Goal: Transaction & Acquisition: Purchase product/service

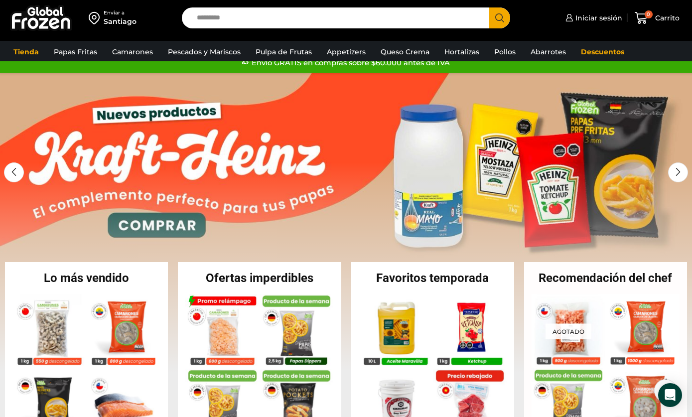
click at [655, 277] on h2 "Recomendación del chef" at bounding box center [605, 278] width 163 height 12
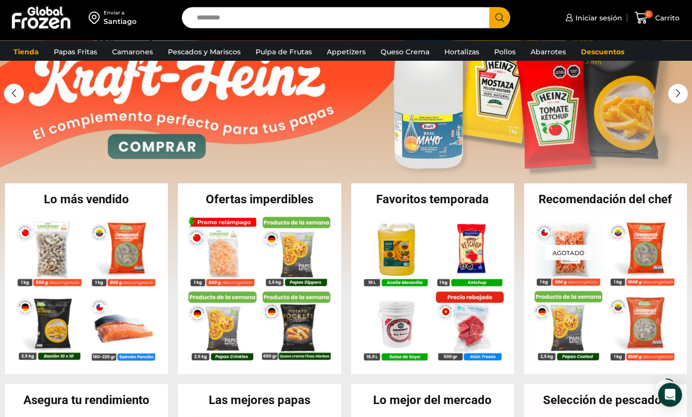
scroll to position [120, 0]
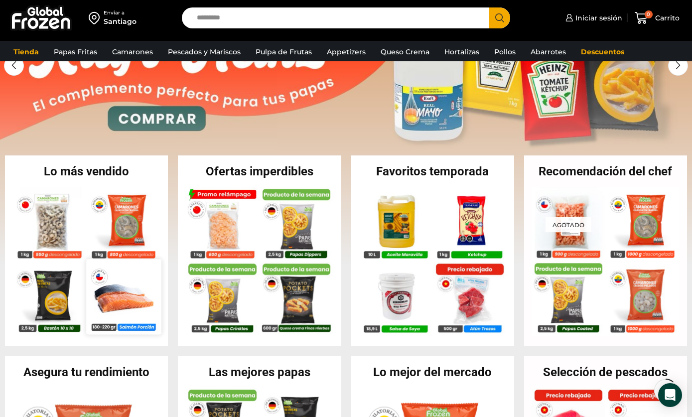
click at [112, 290] on img at bounding box center [123, 296] width 75 height 75
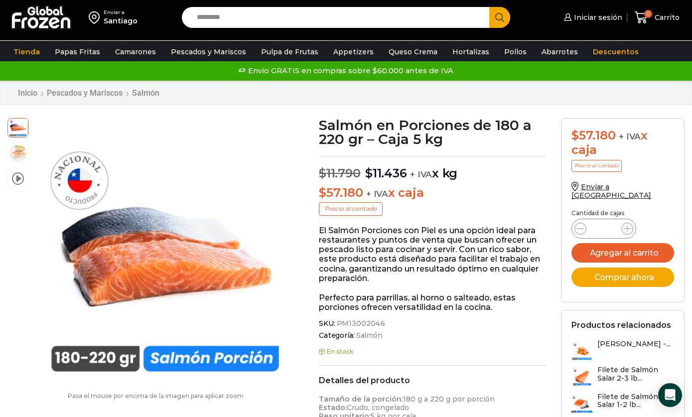
scroll to position [3, 0]
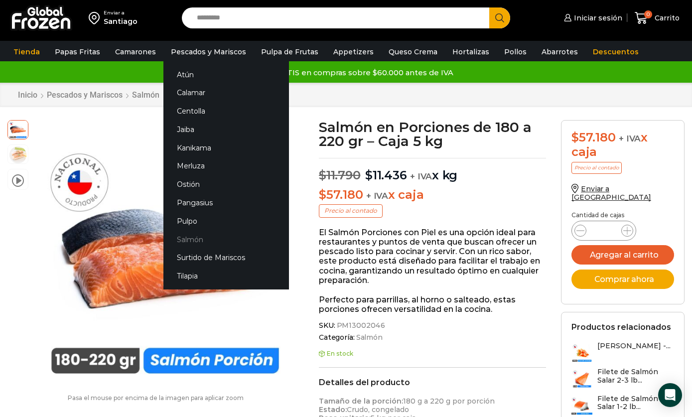
click at [184, 239] on link "Salmón" at bounding box center [226, 239] width 126 height 18
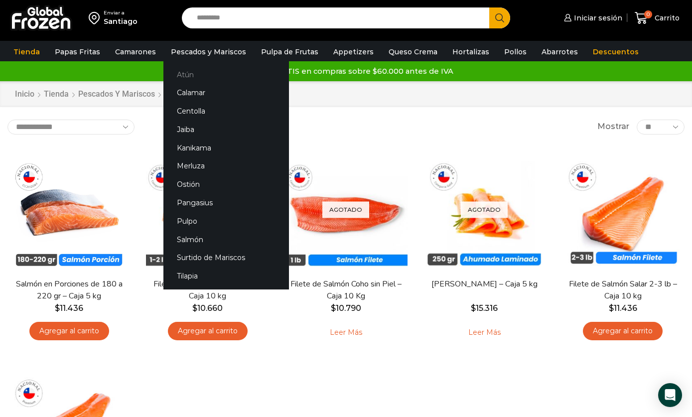
click at [199, 80] on link "Atún" at bounding box center [226, 74] width 126 height 18
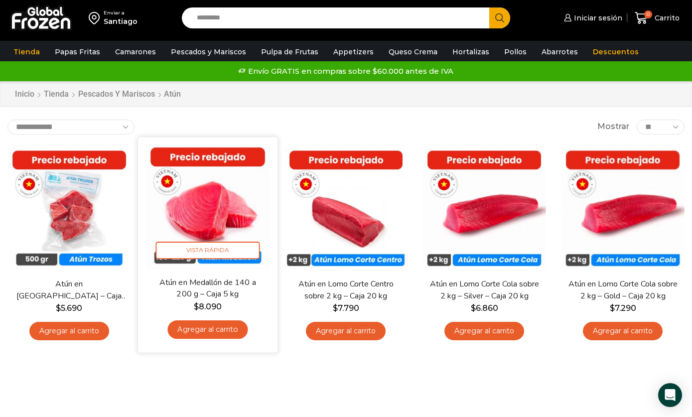
click at [237, 215] on img at bounding box center [207, 206] width 125 height 125
click at [223, 196] on img at bounding box center [207, 206] width 125 height 125
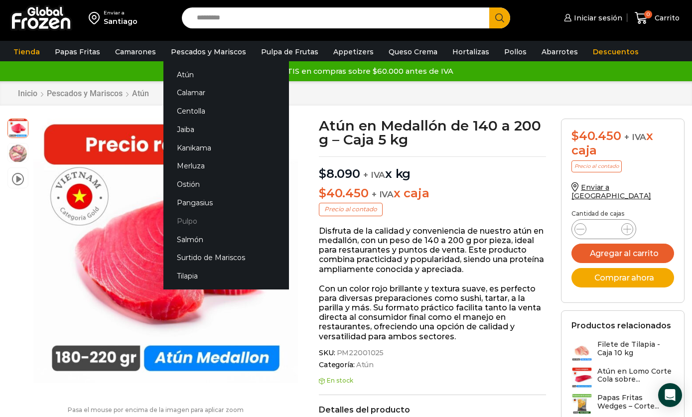
click at [173, 226] on link "Pulpo" at bounding box center [226, 221] width 126 height 18
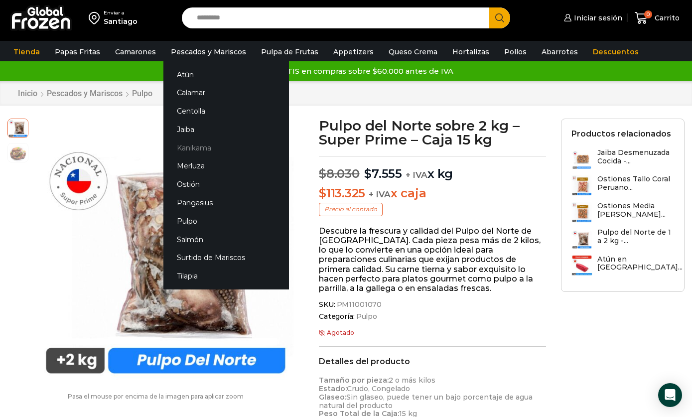
click at [175, 156] on link "Kanikama" at bounding box center [226, 148] width 126 height 18
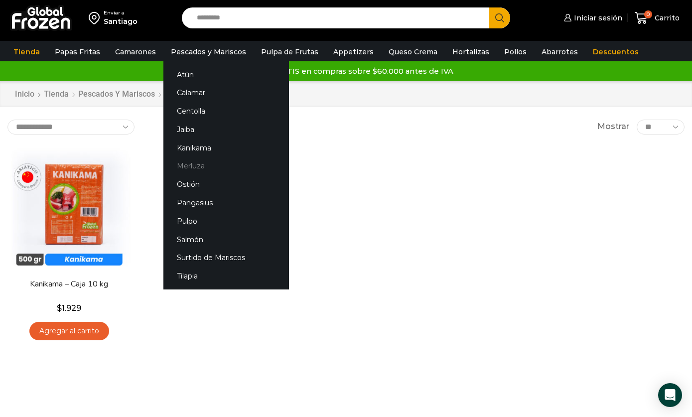
click at [182, 163] on link "Merluza" at bounding box center [226, 166] width 126 height 18
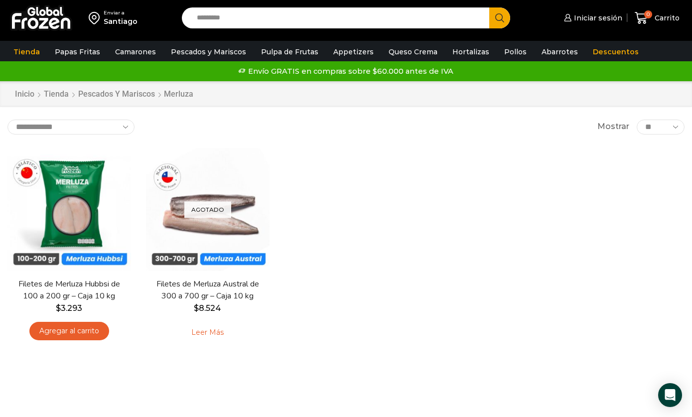
click at [637, 237] on div "En stock Vista Rápida Filetes de Merluza Hubbsi de 100 a 200 gr – Caja 10 kg $ …" at bounding box center [346, 249] width 692 height 216
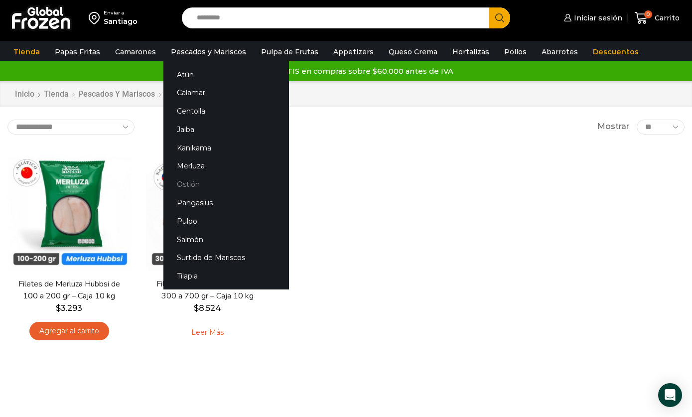
click at [174, 189] on link "Ostión" at bounding box center [226, 184] width 126 height 18
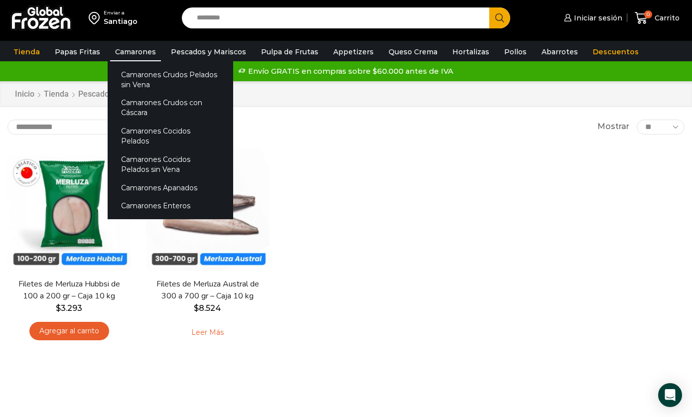
click at [119, 56] on link "Camarones" at bounding box center [135, 51] width 51 height 19
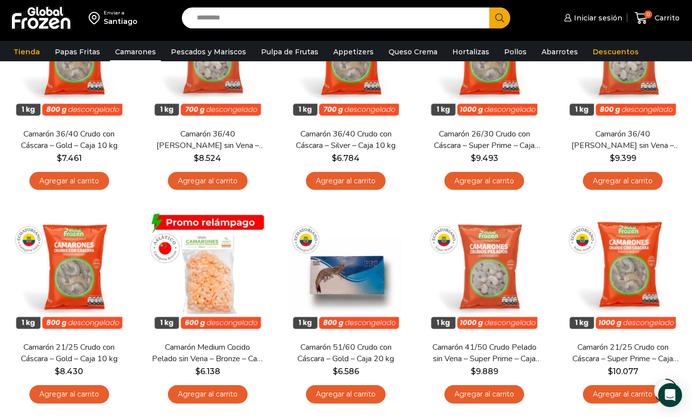
scroll to position [610, 0]
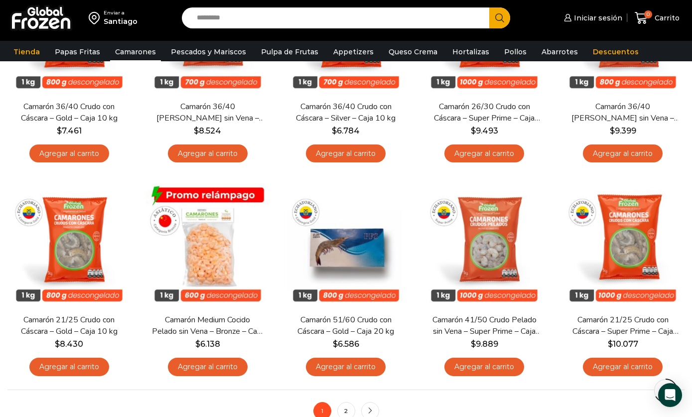
click at [615, 417] on nav "1 2 next" at bounding box center [345, 411] width 677 height 42
click at [587, 412] on nav "1 2 next" at bounding box center [345, 411] width 677 height 42
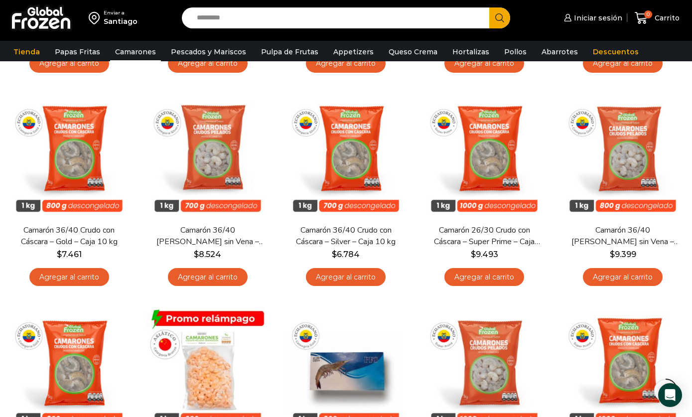
scroll to position [481, 0]
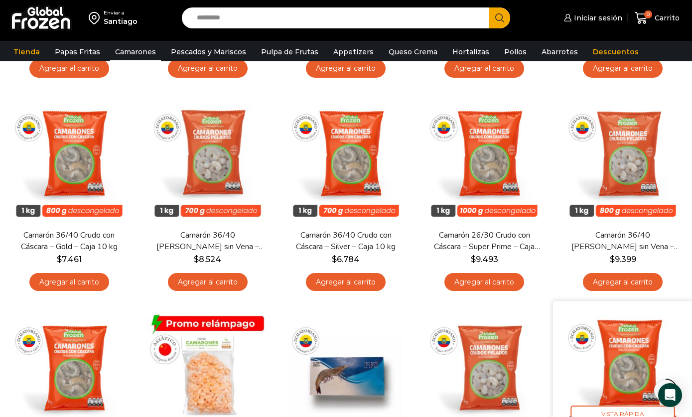
click at [680, 309] on img at bounding box center [623, 371] width 125 height 125
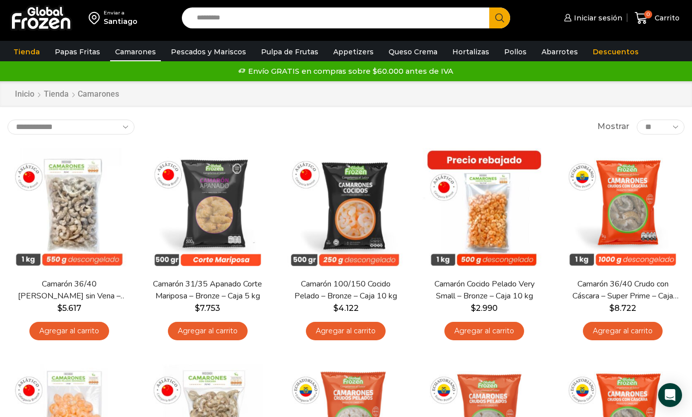
click at [183, 77] on div "Envío GRATIS en compras sobre $60.000 antes de IVA Envío GRATIS en compras sobr…" at bounding box center [345, 71] width 689 height 15
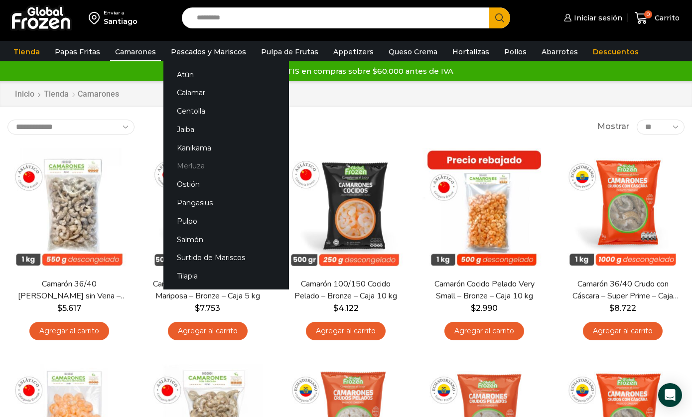
click at [232, 166] on link "Merluza" at bounding box center [226, 166] width 126 height 18
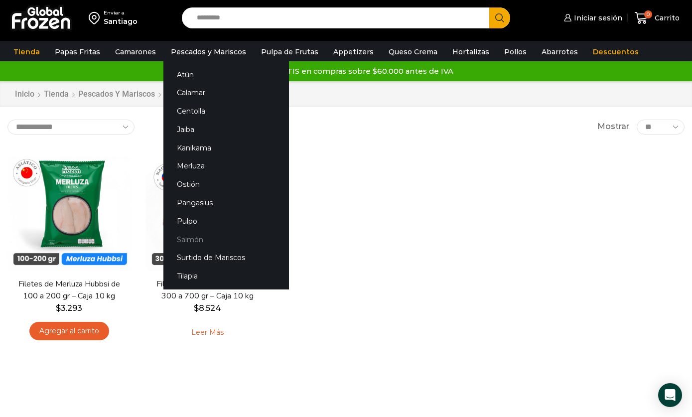
click at [196, 245] on link "Salmón" at bounding box center [226, 239] width 126 height 18
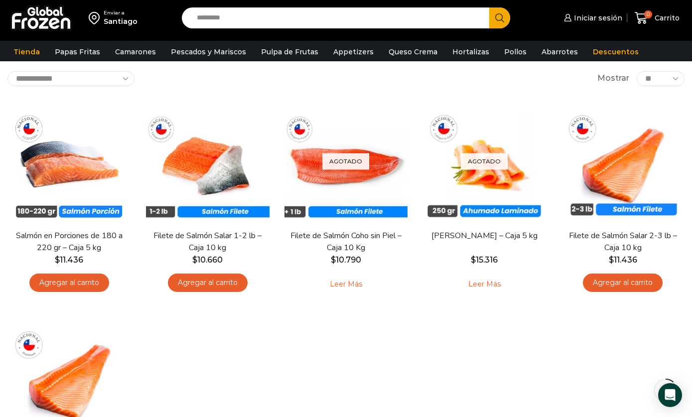
scroll to position [54, 0]
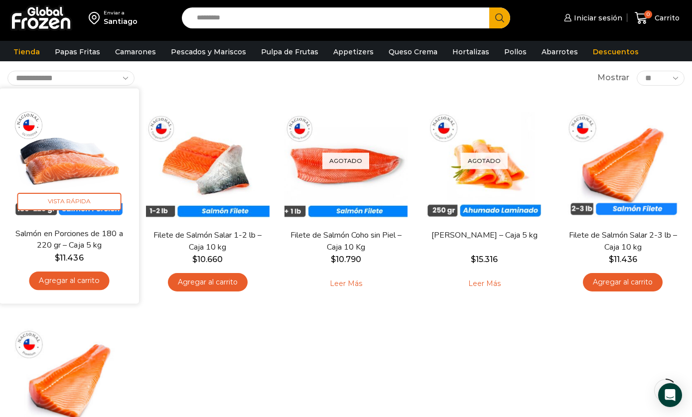
click at [80, 167] on img at bounding box center [69, 158] width 125 height 125
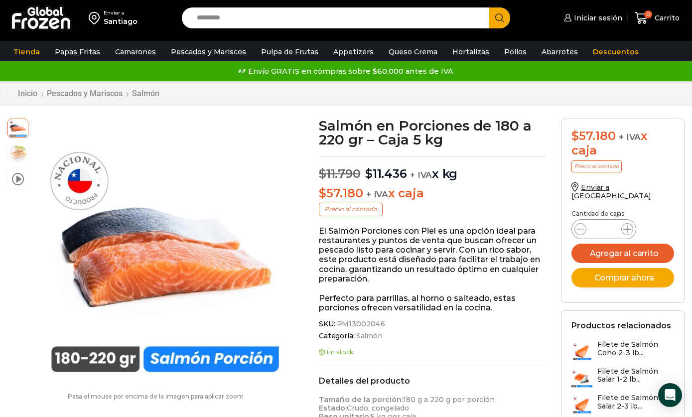
click at [631, 225] on icon at bounding box center [627, 229] width 8 height 8
type input "*"
click at [653, 247] on button "Agregar al carrito" at bounding box center [623, 253] width 103 height 19
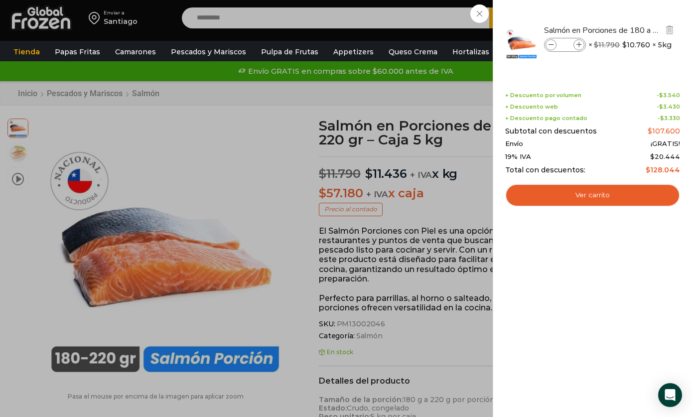
click at [572, 42] on input "*" at bounding box center [565, 44] width 15 height 11
click at [584, 42] on div "Salmón en Porciones de 180 a 220 gr - Caja 5 kg cantidad *" at bounding box center [565, 45] width 42 height 14
click at [582, 43] on span at bounding box center [579, 44] width 11 height 11
type input "*"
click at [572, 45] on input "*" at bounding box center [565, 44] width 15 height 11
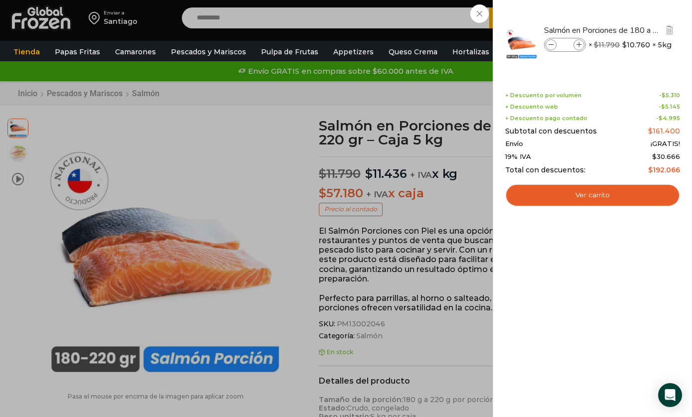
click at [582, 40] on span at bounding box center [579, 44] width 11 height 11
click at [578, 44] on icon at bounding box center [578, 44] width 5 height 5
click at [581, 43] on icon at bounding box center [578, 44] width 5 height 5
click at [579, 44] on icon at bounding box center [578, 44] width 5 height 5
type input "*"
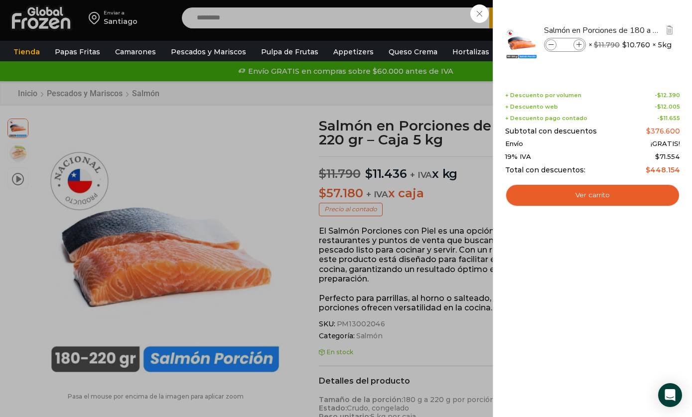
click at [551, 48] on span at bounding box center [551, 44] width 11 height 11
click at [552, 45] on icon at bounding box center [551, 44] width 5 height 5
click at [551, 45] on icon at bounding box center [551, 44] width 5 height 5
click at [547, 46] on span at bounding box center [551, 44] width 11 height 11
click at [547, 44] on span at bounding box center [551, 44] width 11 height 11
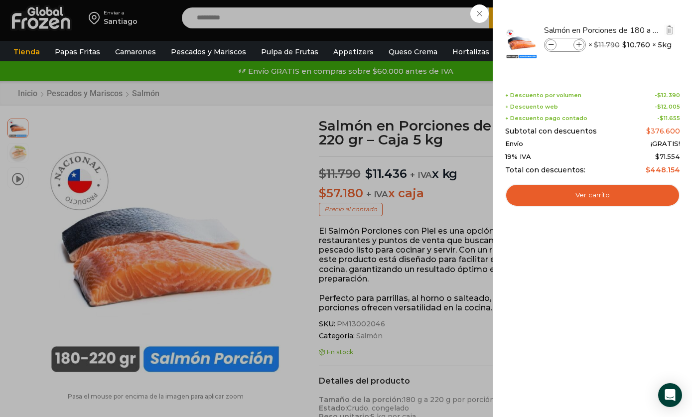
click at [555, 46] on span at bounding box center [551, 44] width 11 height 11
type input "*"
click at [578, 41] on span at bounding box center [579, 44] width 11 height 11
type input "*"
click at [551, 47] on icon at bounding box center [551, 44] width 5 height 5
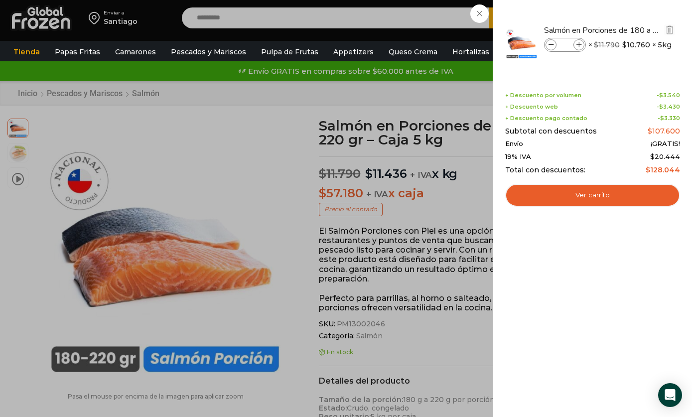
type input "*"
click at [582, 45] on span at bounding box center [579, 44] width 11 height 11
type input "*"
